Goal: Find contact information: Find contact information

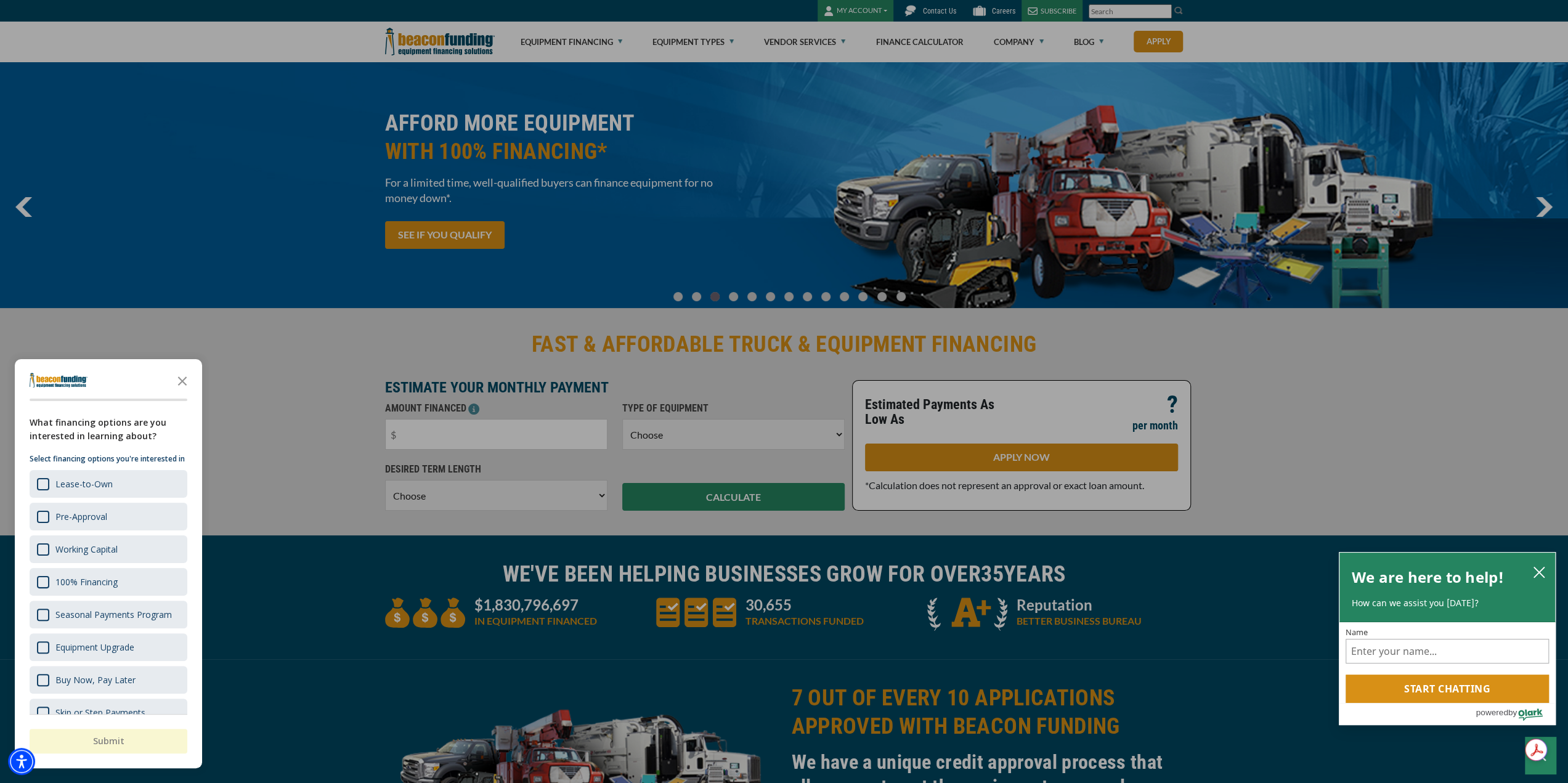
click at [294, 359] on div at bounding box center [784, 391] width 1568 height 783
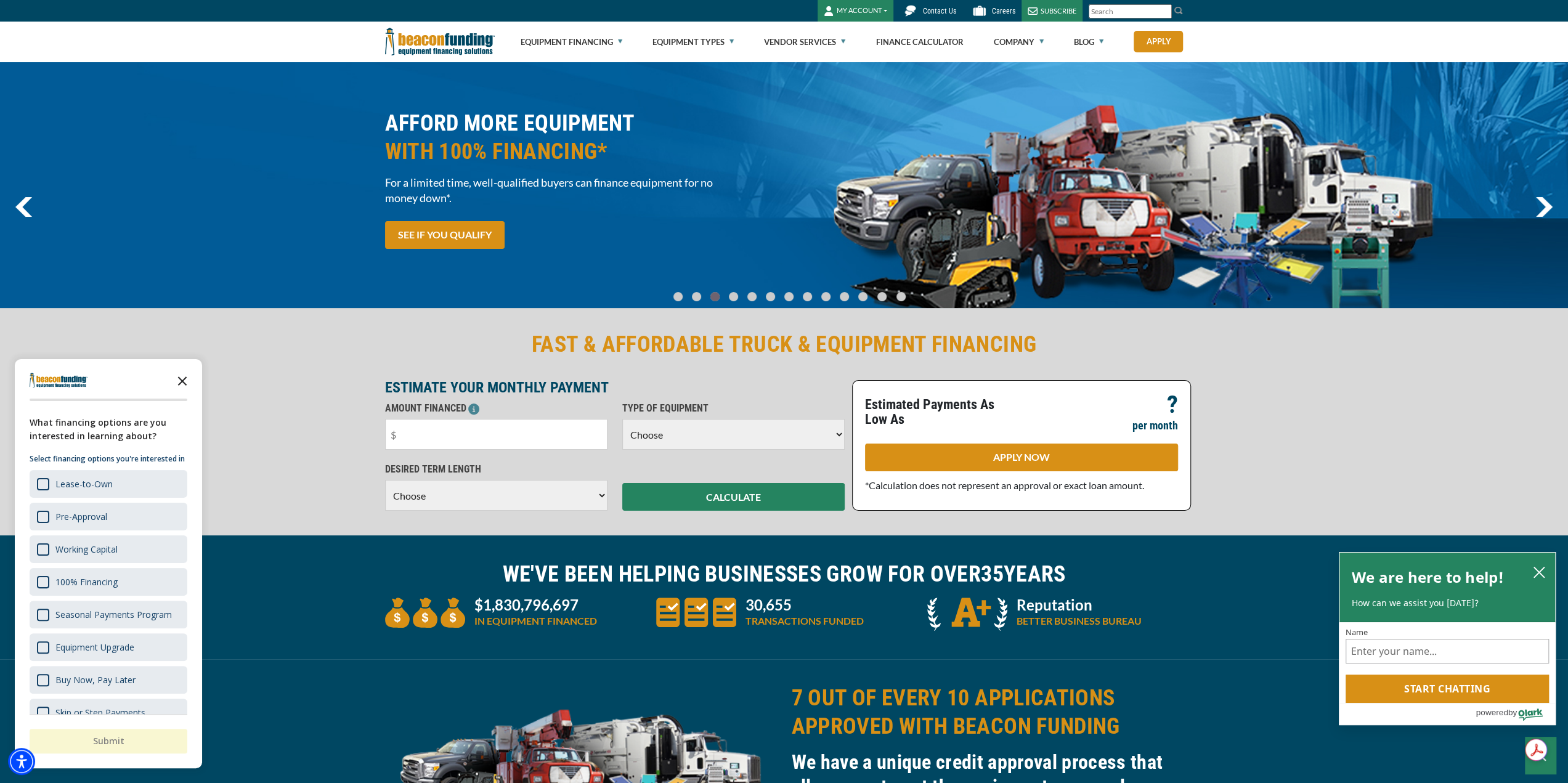
click at [185, 382] on icon "Close the survey" at bounding box center [182, 379] width 24 height 24
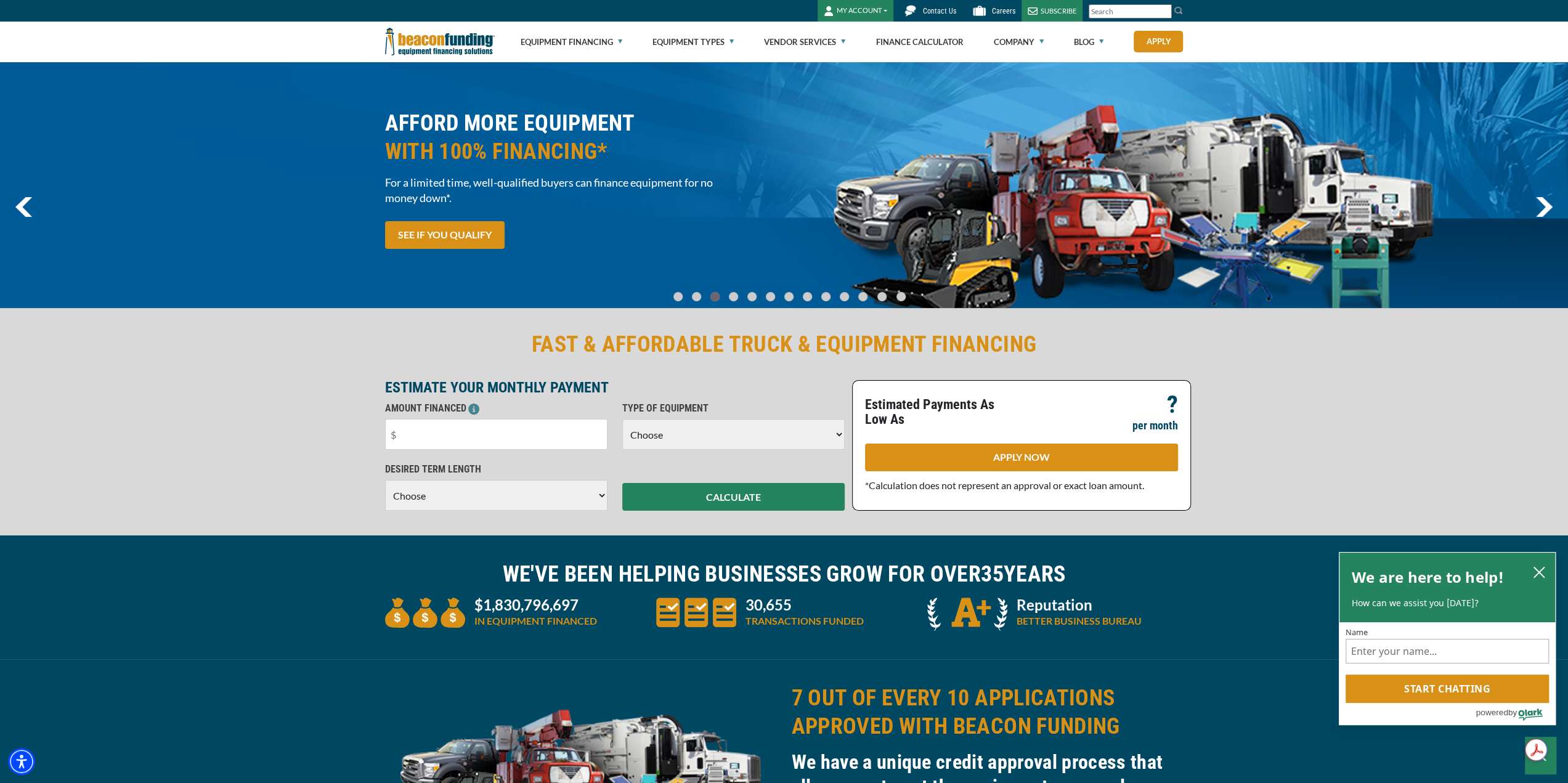
click at [940, 14] on span "Contact Us" at bounding box center [940, 11] width 33 height 9
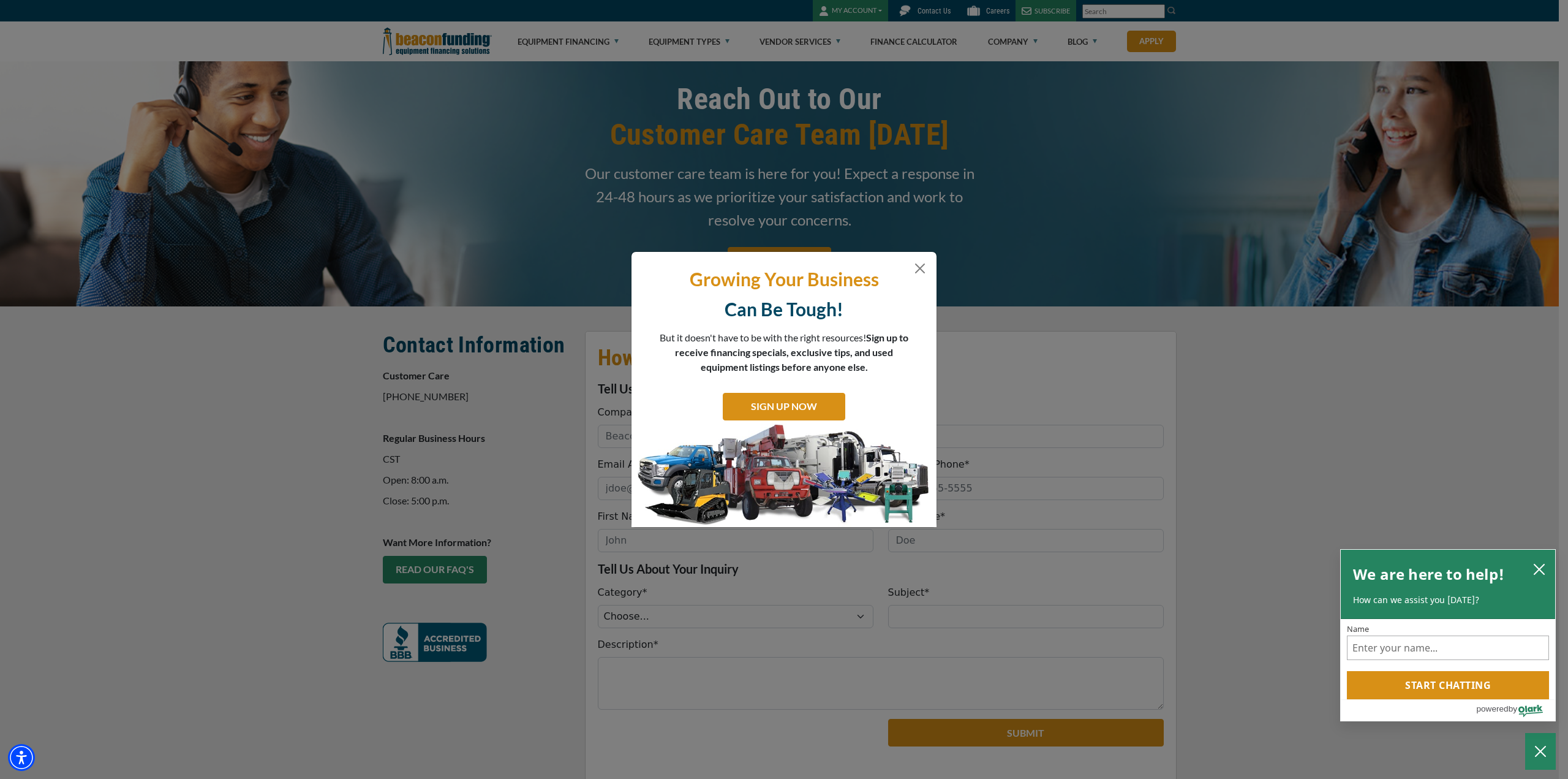
click at [915, 259] on div "Growing Your Business Can Be Tough! But it doesn't have to be with the right re…" at bounding box center [784, 389] width 305 height 276
click at [909, 273] on p "Growing Your Business" at bounding box center [784, 279] width 287 height 24
click at [924, 266] on button "Close" at bounding box center [920, 268] width 15 height 15
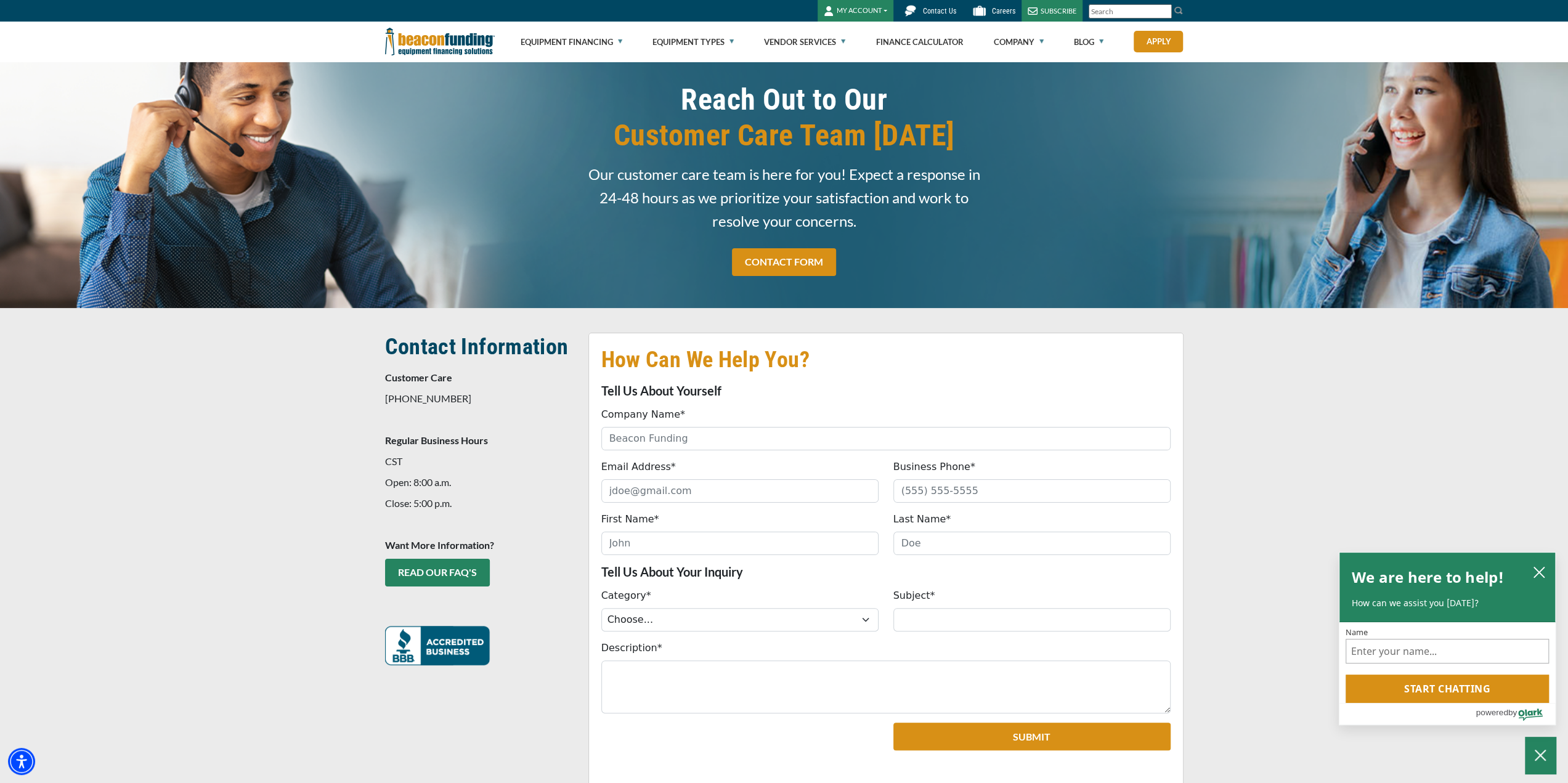
click at [428, 401] on p "847-897-2484" at bounding box center [479, 398] width 189 height 15
click at [388, 446] on p "Regular Business Hours" at bounding box center [479, 440] width 189 height 15
drag, startPoint x: 426, startPoint y: 480, endPoint x: 466, endPoint y: 492, distance: 41.8
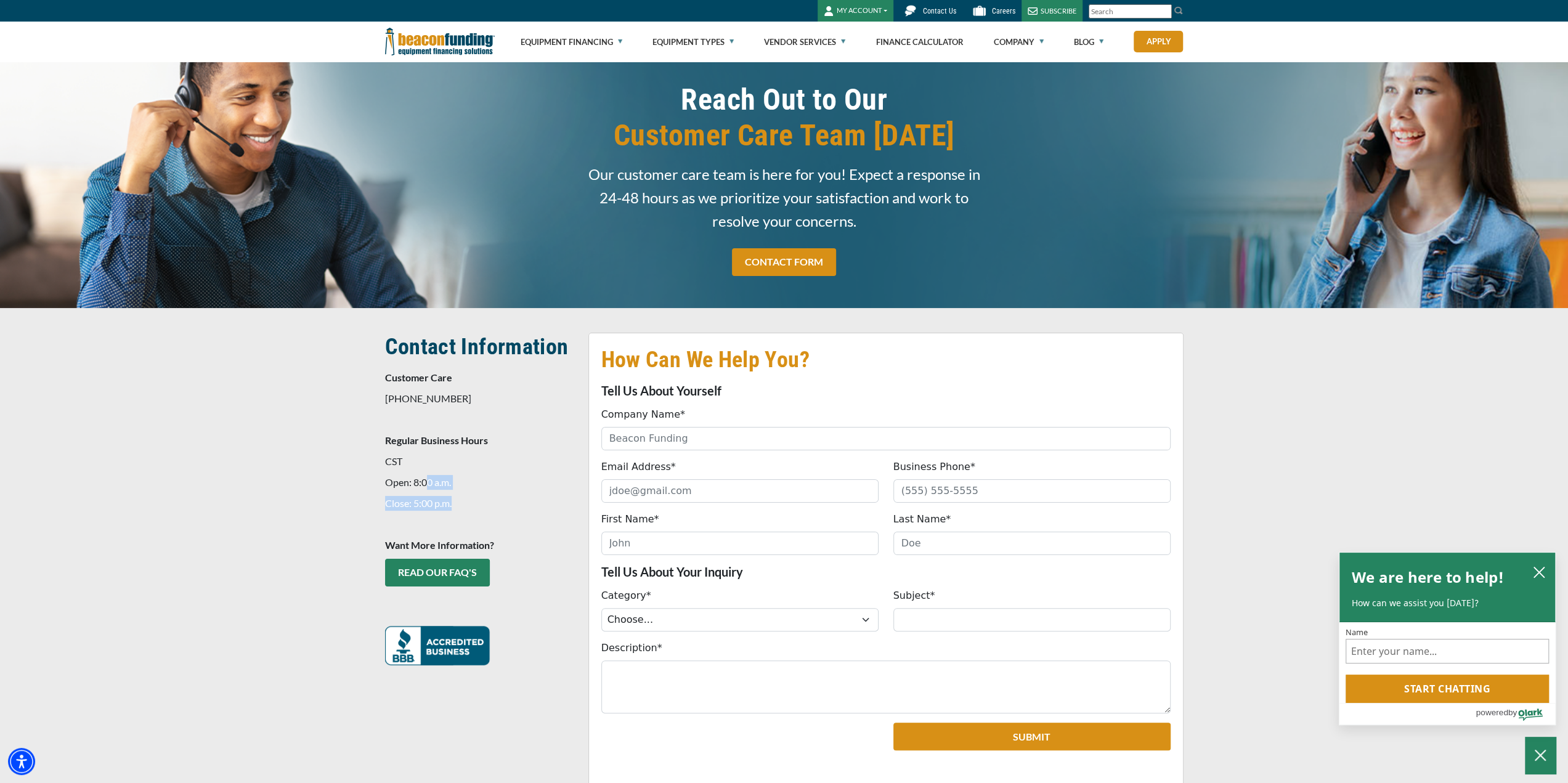
click at [466, 492] on span "Contact Information Customer Care 847-897-2484 Regular Business Hours CST Open:…" at bounding box center [479, 499] width 189 height 333
click at [477, 498] on p "Close: 5:00 p.m." at bounding box center [479, 503] width 189 height 15
drag, startPoint x: 477, startPoint y: 520, endPoint x: 363, endPoint y: 473, distance: 123.3
click at [363, 473] on div "How Can We Help You? Tell Us About Yourself Company Name* Please provide a vali…" at bounding box center [784, 584] width 1568 height 551
